Goal: Transaction & Acquisition: Purchase product/service

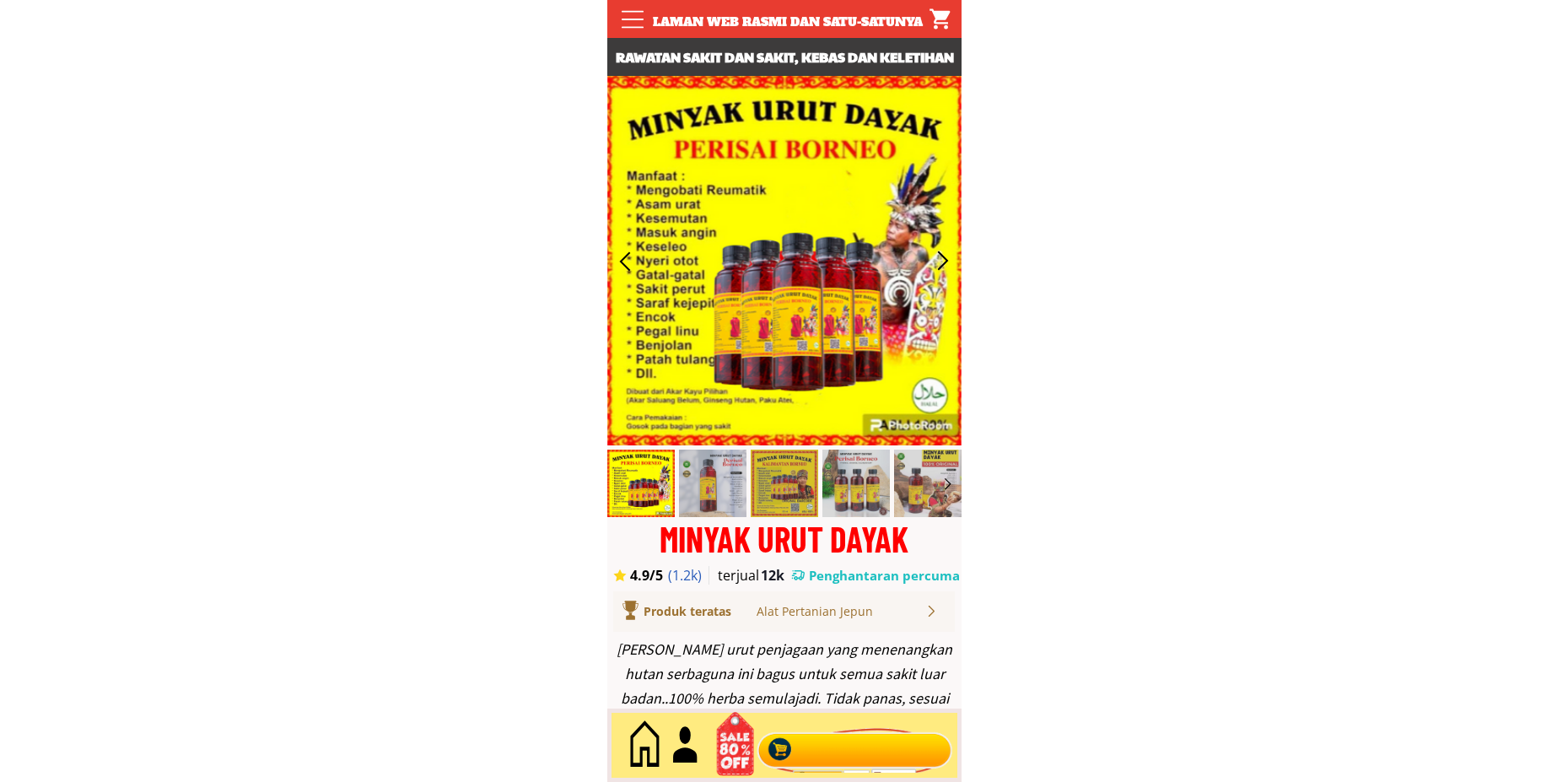
click at [840, 741] on div at bounding box center [855, 745] width 204 height 55
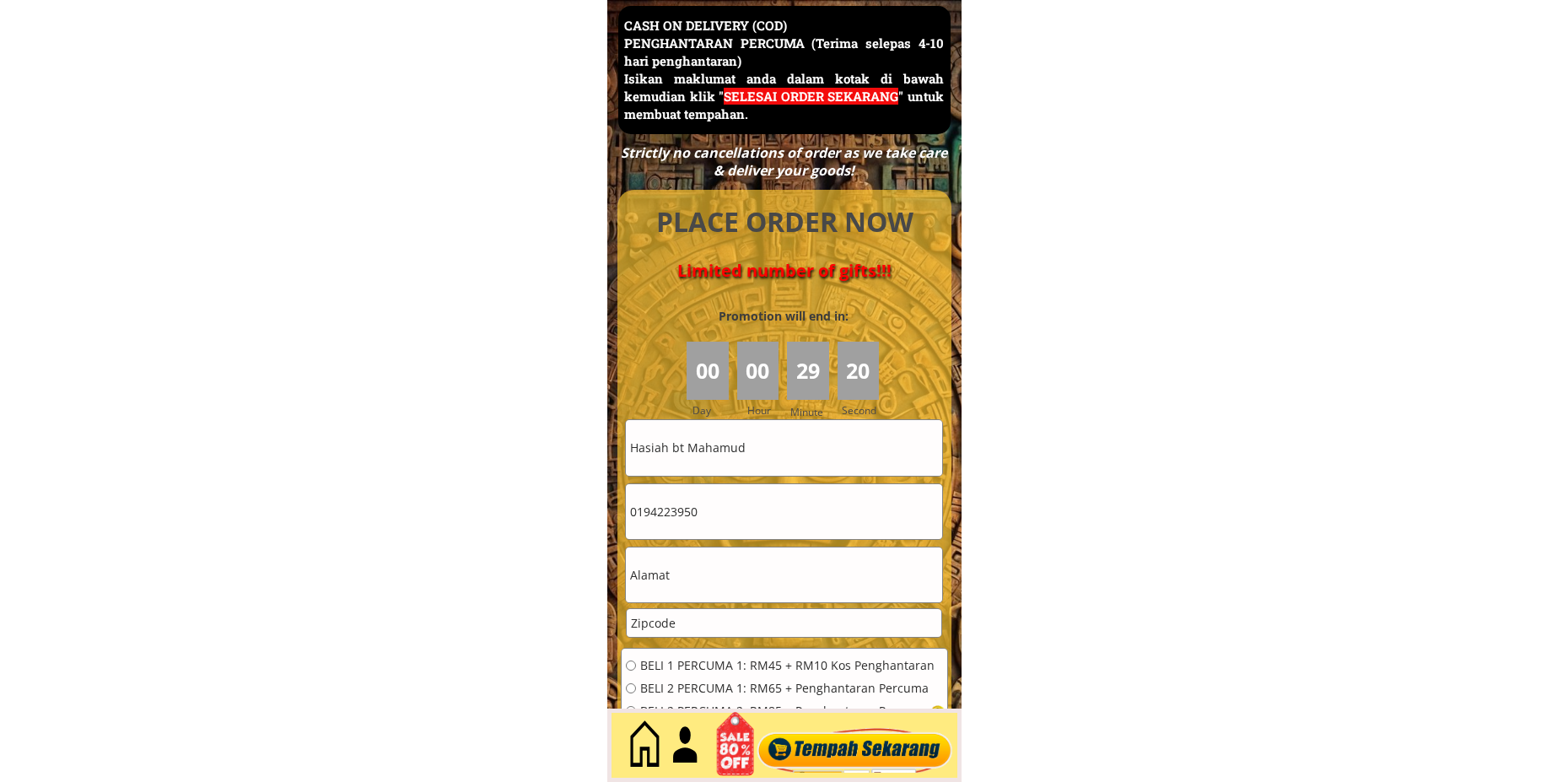
click at [796, 440] on input "Hasiah bt Mahamud" at bounding box center [784, 448] width 316 height 55
paste input "ISAH @ [PERSON_NAME]"
click at [803, 451] on input "Hasiah bt ISAH @ [PERSON_NAME]" at bounding box center [784, 448] width 316 height 55
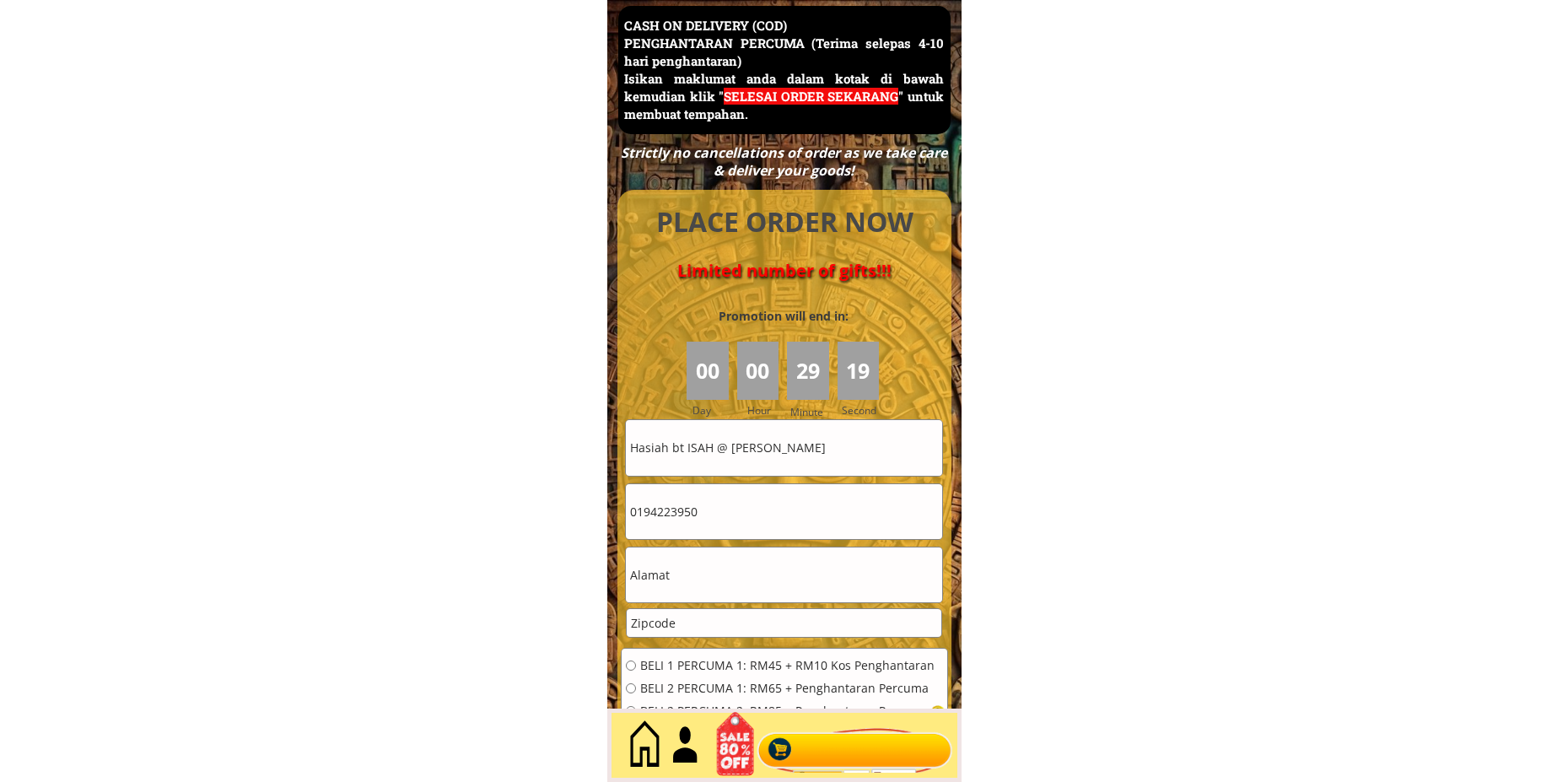
click at [803, 451] on input "Hasiah bt ISAH @ [PERSON_NAME]" at bounding box center [784, 448] width 316 height 55
paste input "text"
type input "ISAH @ [PERSON_NAME]"
click at [708, 528] on input "0194223950" at bounding box center [784, 511] width 316 height 55
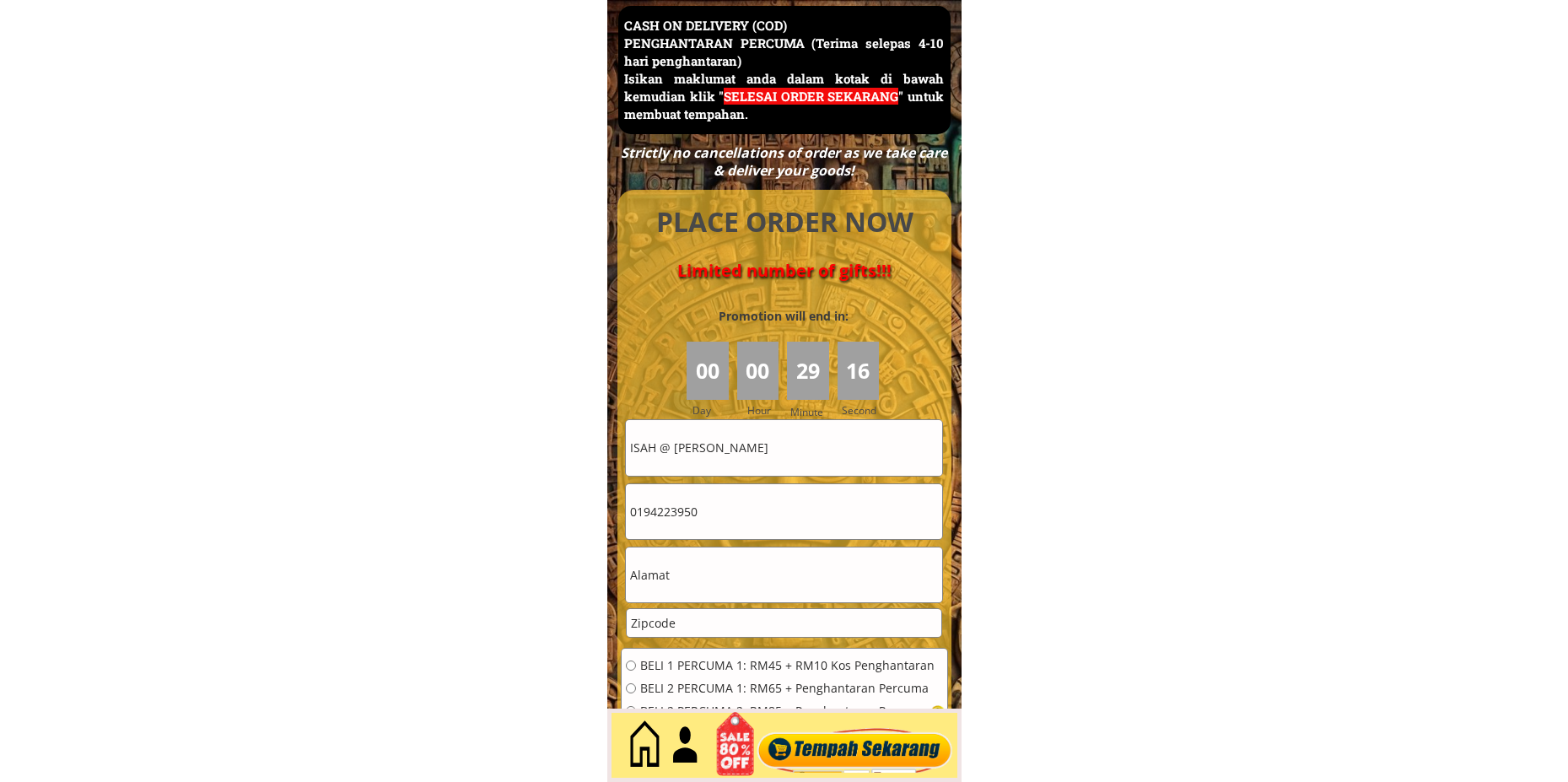
paste input "168152841"
type input "168152841"
click at [720, 559] on input "text" at bounding box center [784, 575] width 316 height 55
paste input "A01, [STREET_ADDRESS]"
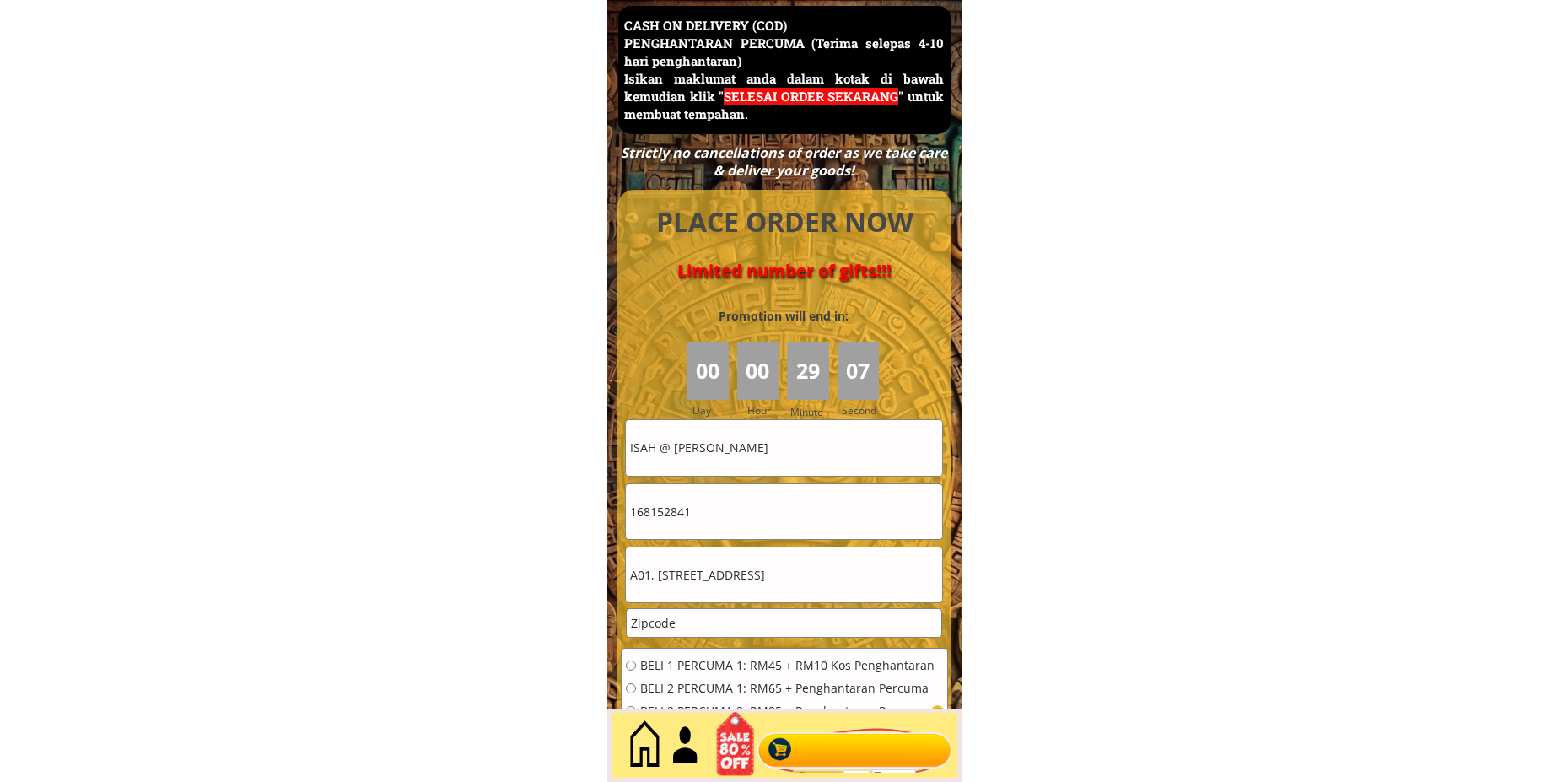
scroll to position [0, 58]
click at [841, 576] on input "A01, [STREET_ADDRESS]" at bounding box center [784, 575] width 316 height 55
type input "A01, [STREET_ADDRESS]"
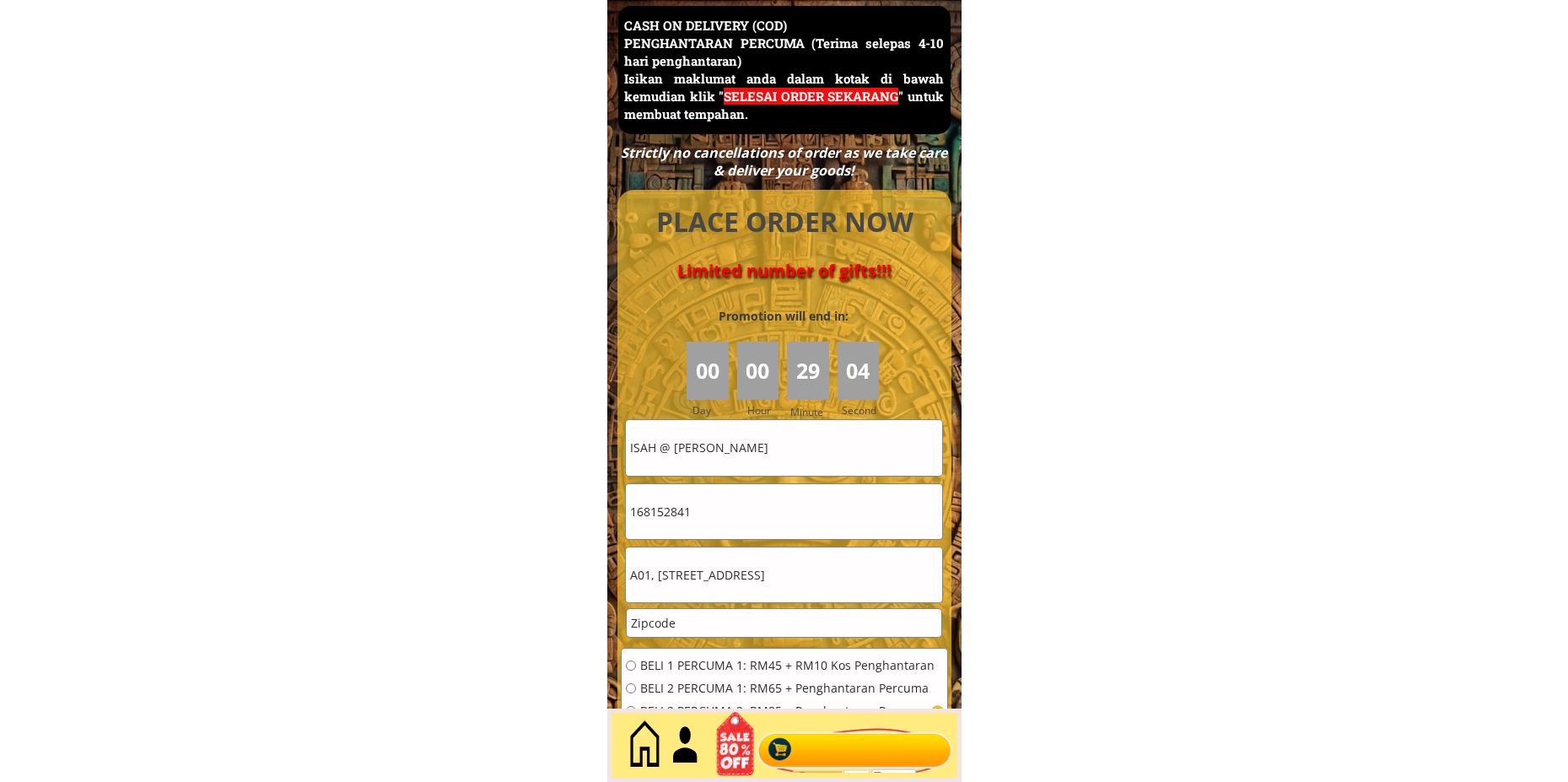
drag, startPoint x: 762, startPoint y: 622, endPoint x: 551, endPoint y: 629, distance: 211.1
paste input "89600"
type input "89600"
click at [654, 661] on span "BELI 1 PERCUMA 1: RM45 + RM10 Kos Penghantaran" at bounding box center [787, 666] width 295 height 12
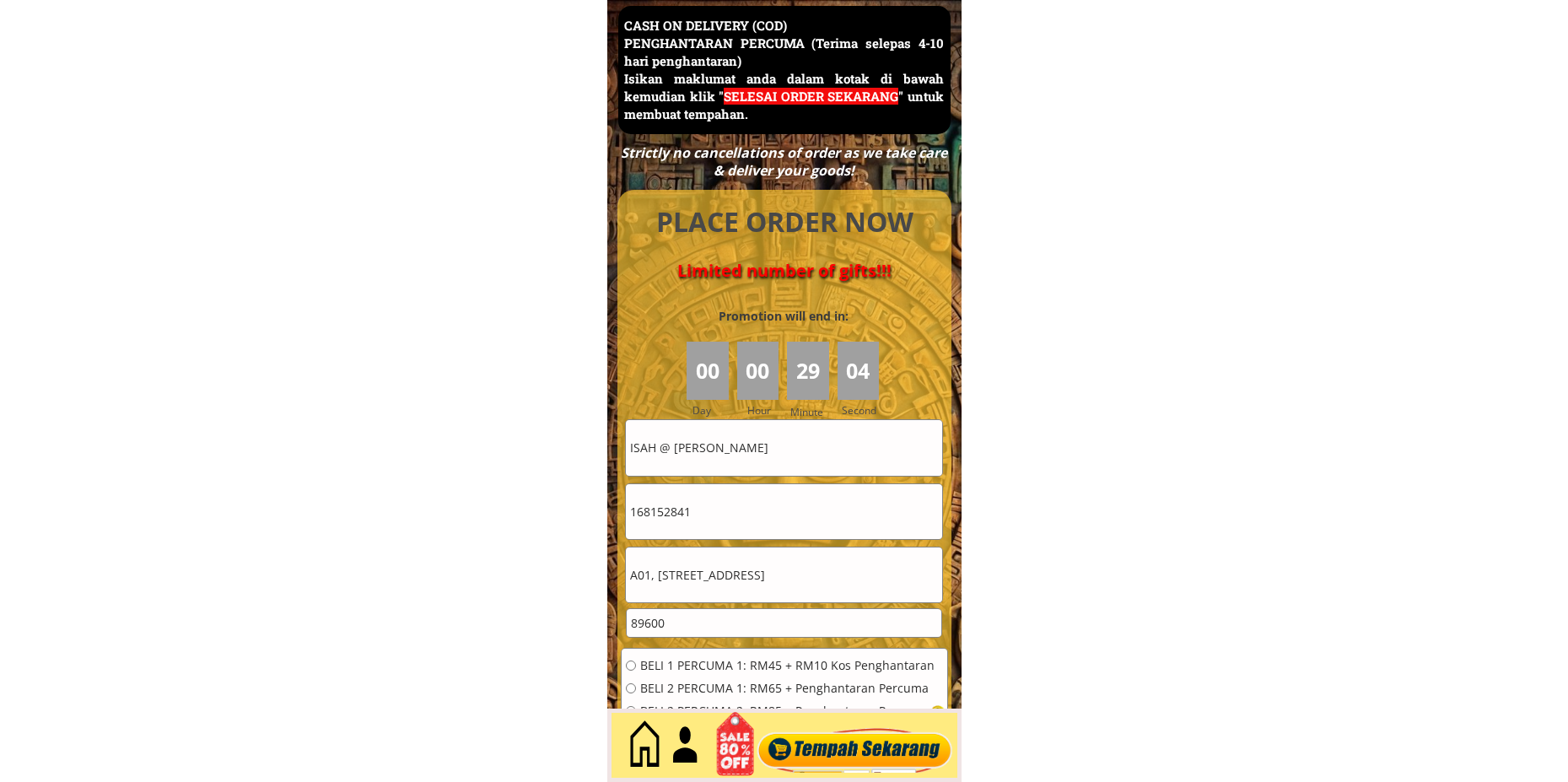
radio input "true"
click at [819, 745] on div at bounding box center [855, 745] width 204 height 55
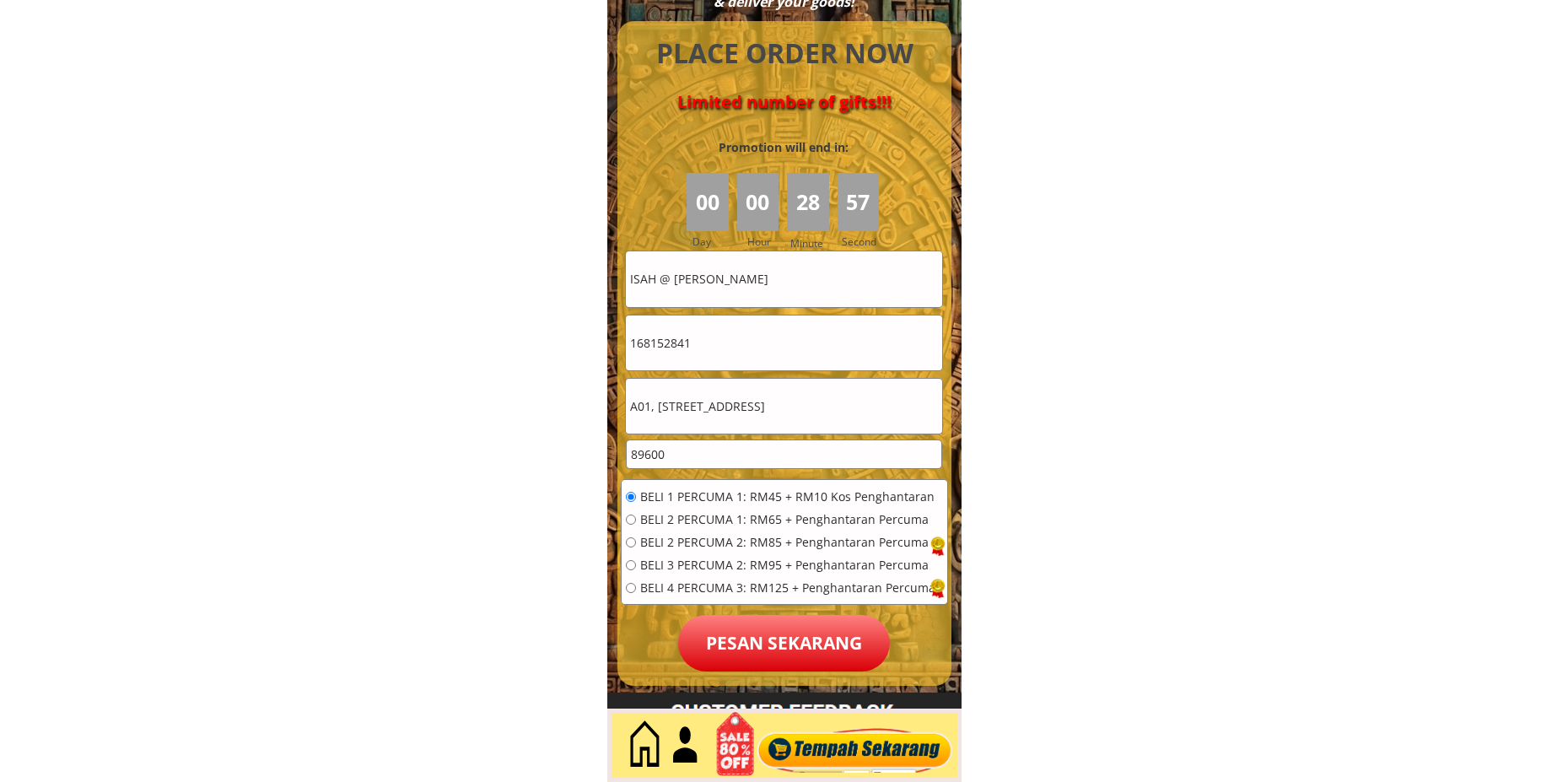
click at [763, 670] on p "Pesan sekarang" at bounding box center [784, 643] width 212 height 56
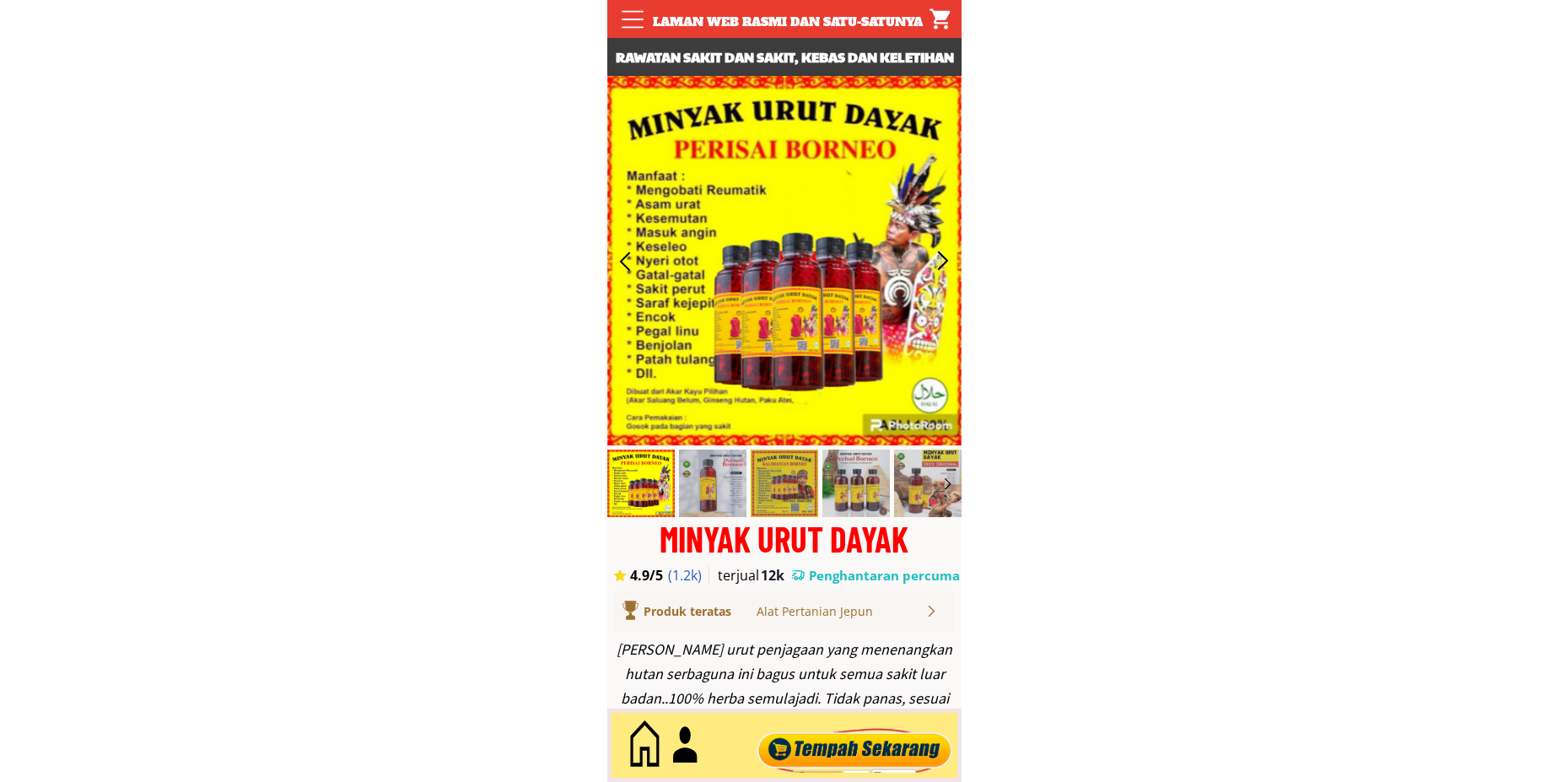
click at [893, 735] on div at bounding box center [855, 745] width 204 height 55
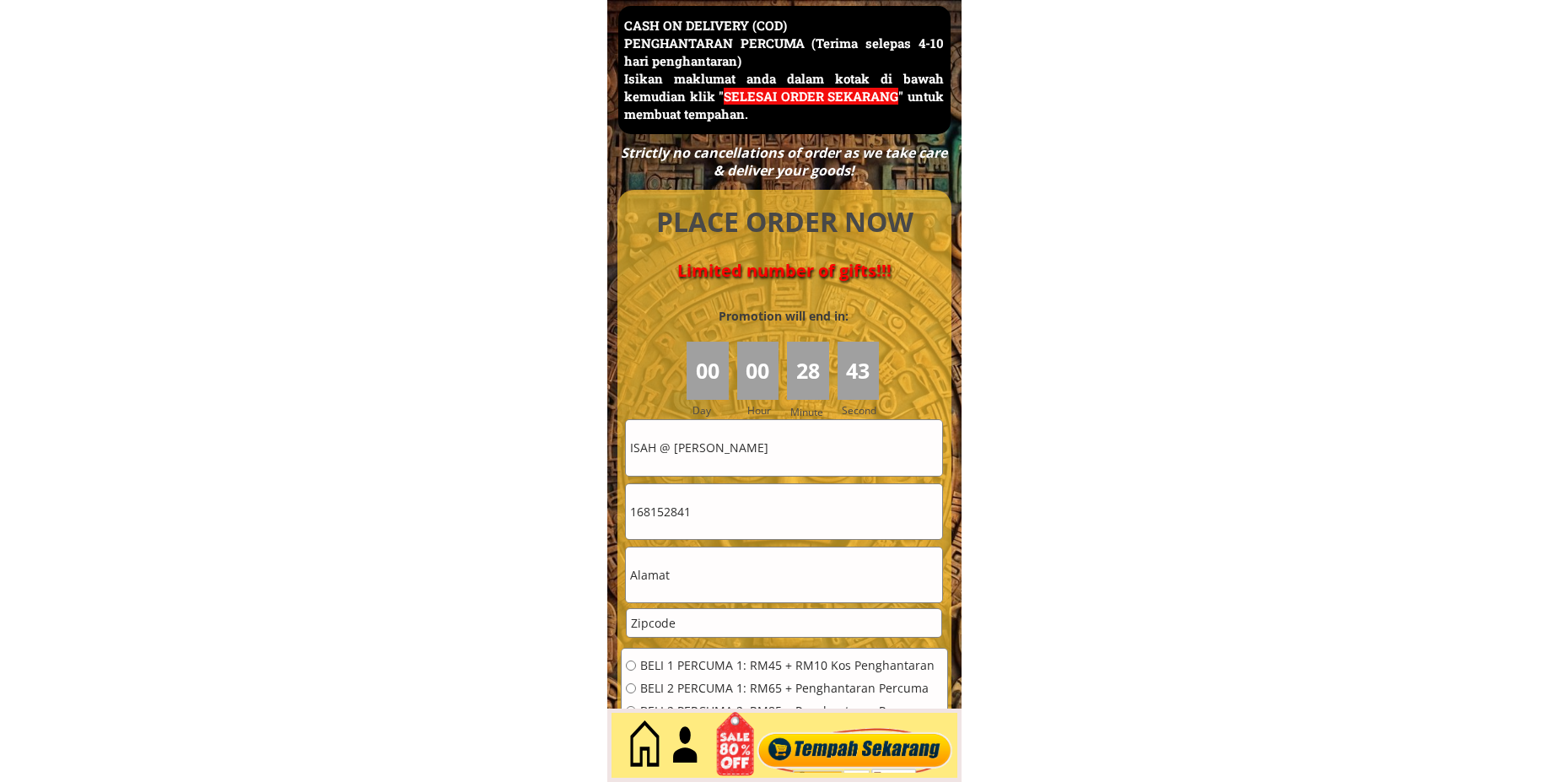
click at [779, 442] on input "ISAH @ [PERSON_NAME]" at bounding box center [784, 448] width 316 height 55
click at [781, 442] on input "ISAH @ [PERSON_NAME]" at bounding box center [784, 448] width 316 height 55
paste input "01161903686"
type input "ISAH @ NIAH BINTI 01161903686"
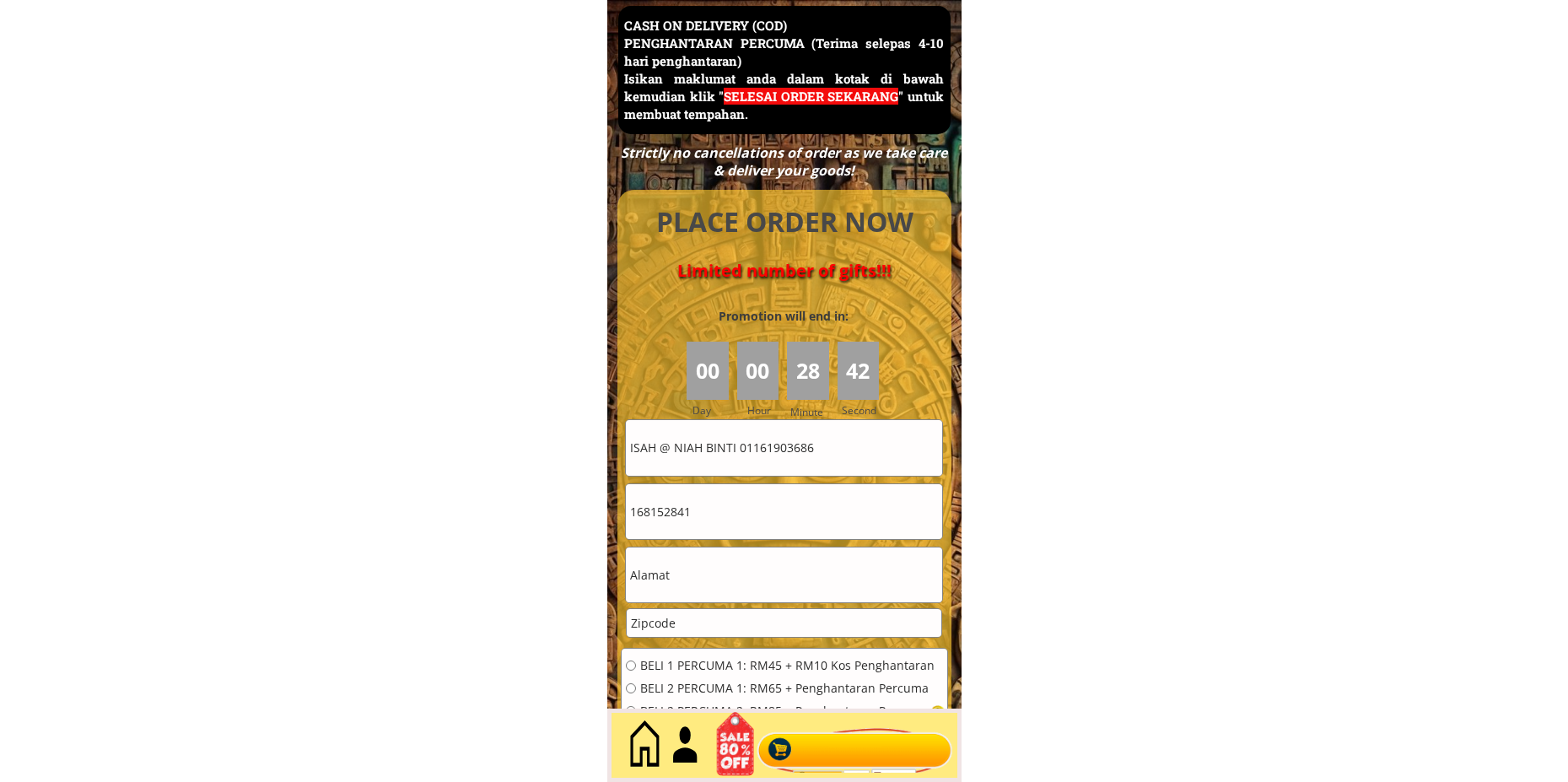
click at [773, 517] on input "168152841" at bounding box center [784, 511] width 316 height 55
paste input "01161903686"
type input "01161903686"
drag, startPoint x: 850, startPoint y: 454, endPoint x: 581, endPoint y: 475, distance: 269.8
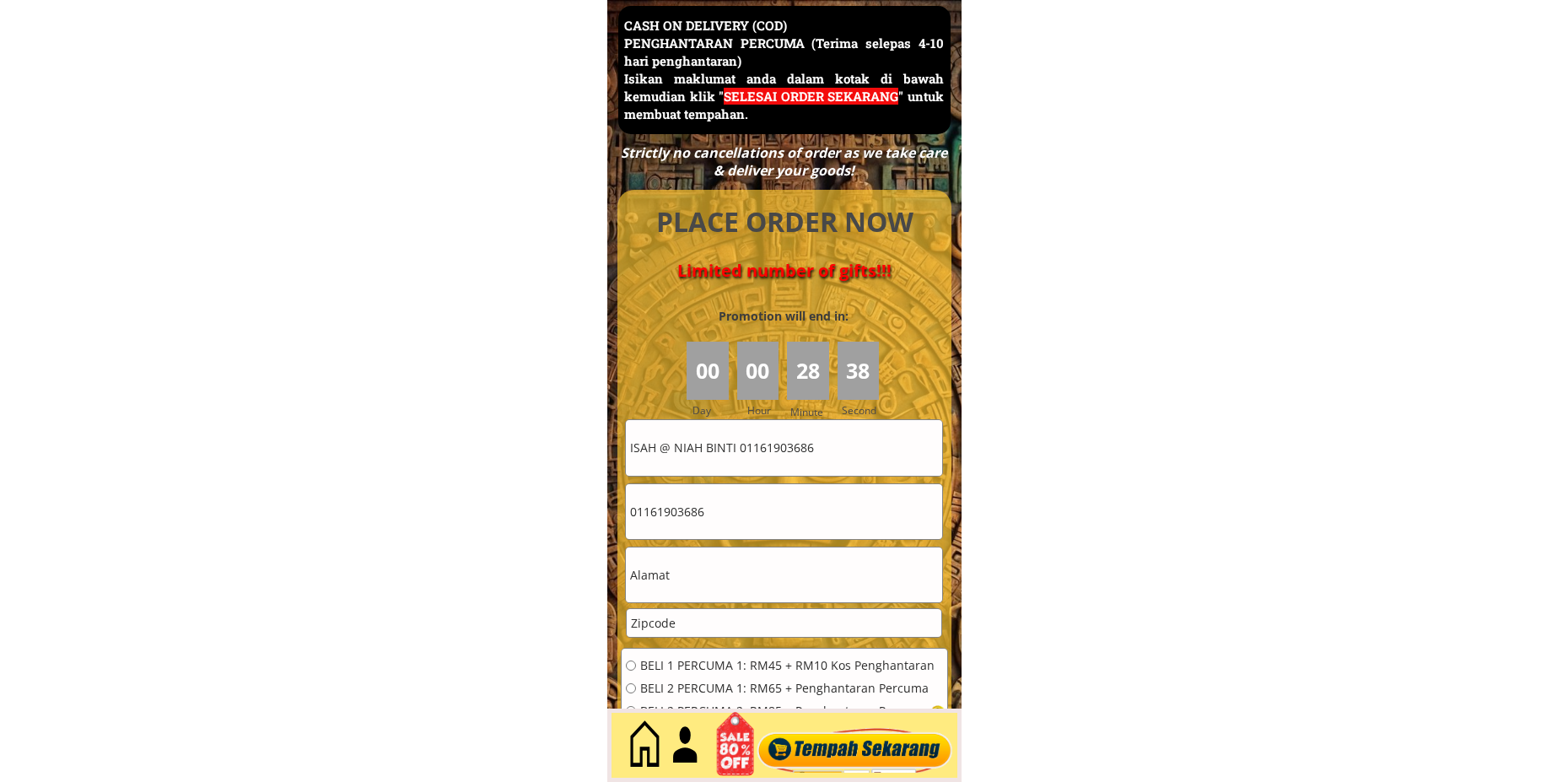
paste input "Masrifa"
type input "Masrifa"
click at [693, 585] on input "text" at bounding box center [784, 575] width 316 height 55
click at [772, 572] on input "text" at bounding box center [784, 575] width 316 height 55
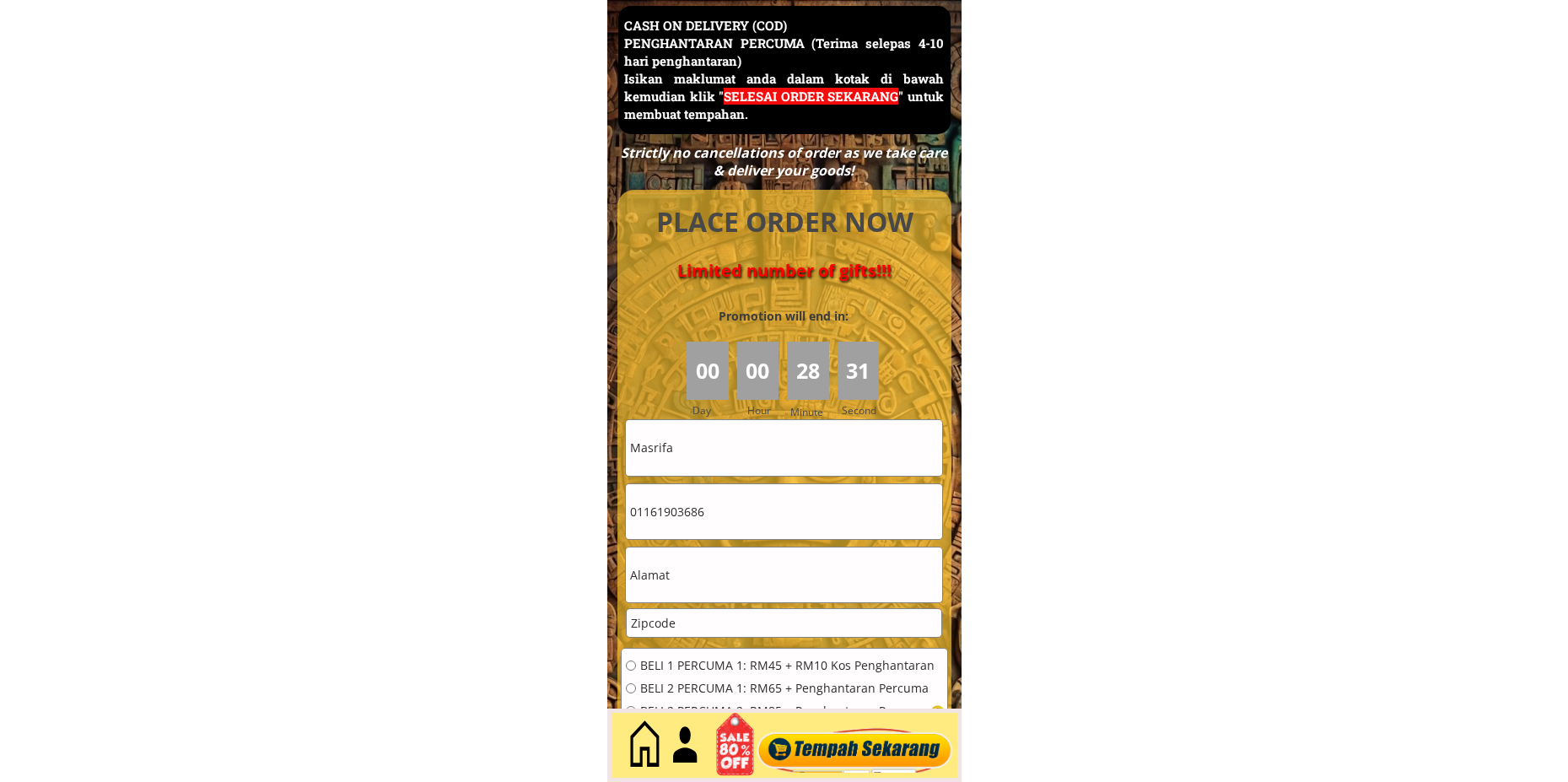
paste input "Kuala Lumpur, 14, Malaysia"
type input "Kuala Lumpur, 14, Malaysia"
click at [726, 623] on input "number" at bounding box center [784, 624] width 315 height 28
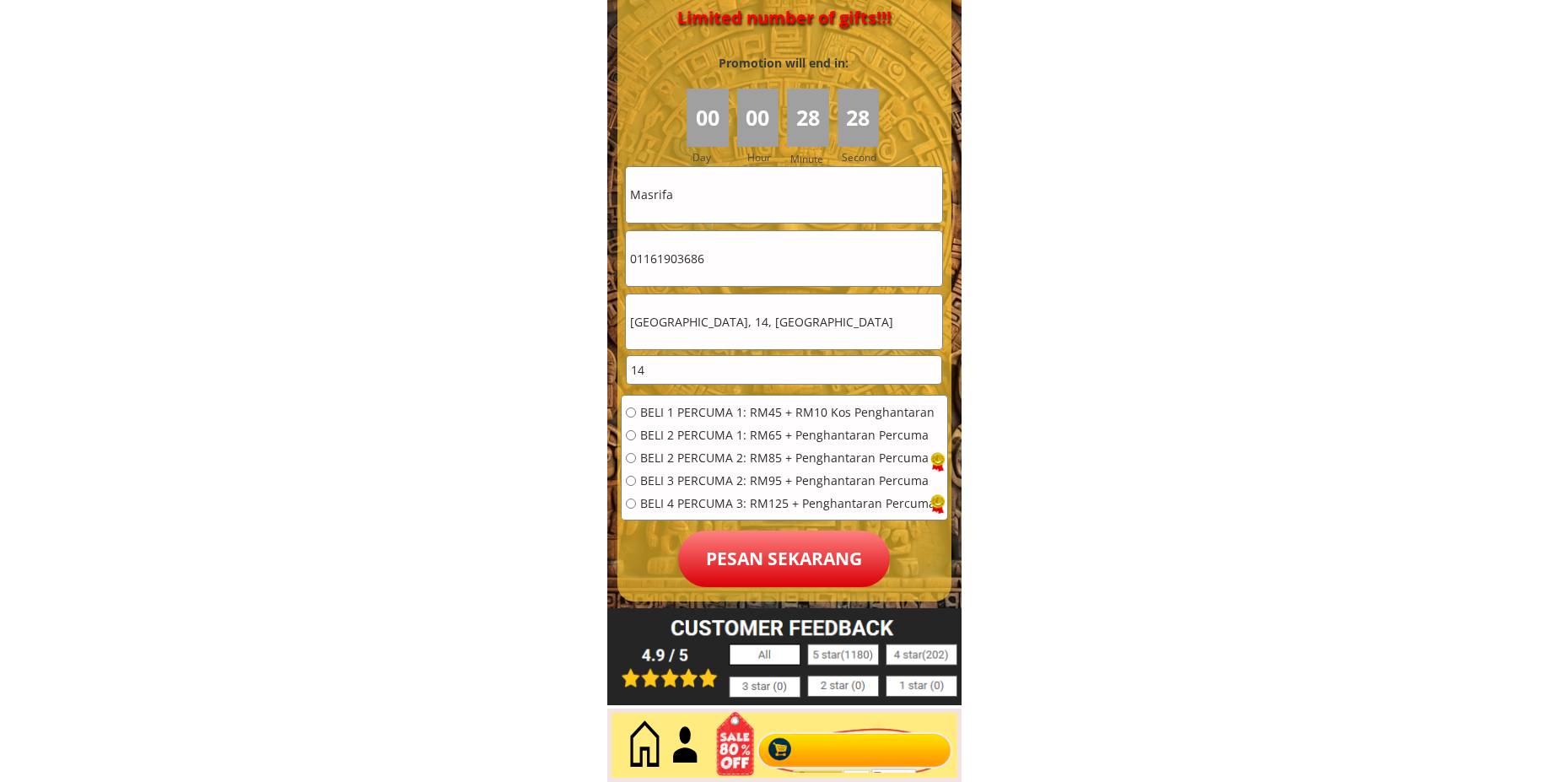
type input "14"
click at [682, 415] on span "BELI 1 PERCUMA 1: RM45 + RM10 Kos Penghantaran" at bounding box center [787, 412] width 295 height 12
radio input "true"
click at [731, 533] on p "Pesan sekarang" at bounding box center [784, 559] width 212 height 56
